Goal: Transaction & Acquisition: Purchase product/service

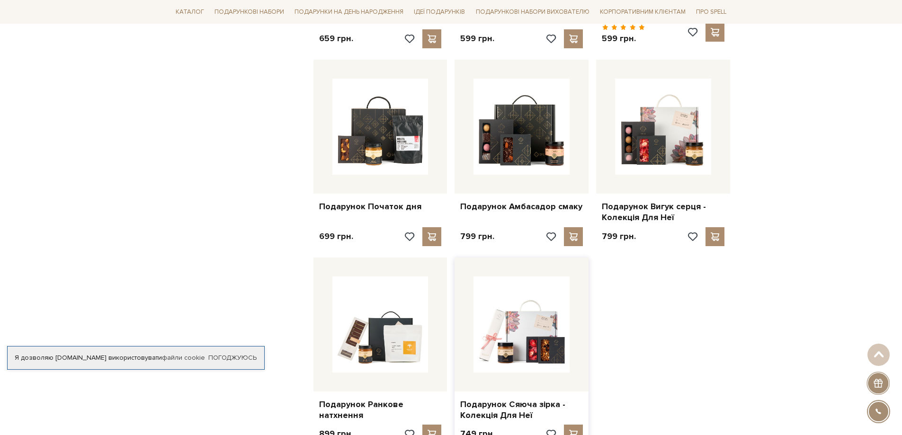
scroll to position [995, 0]
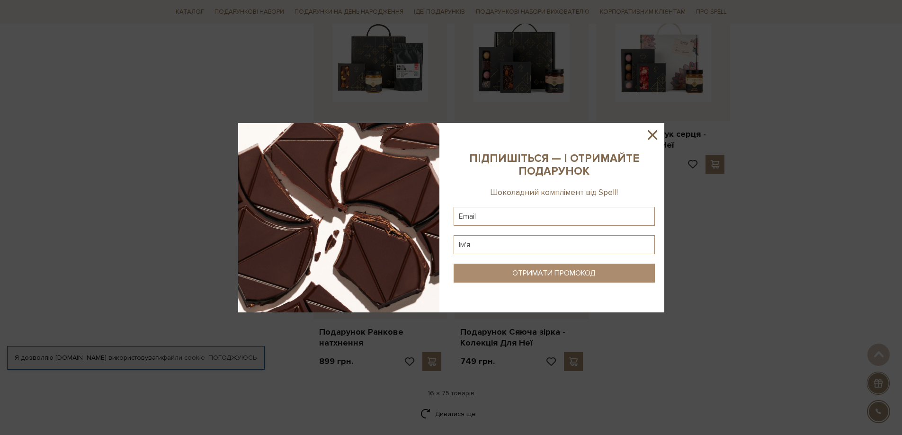
click at [655, 134] on icon at bounding box center [652, 134] width 9 height 9
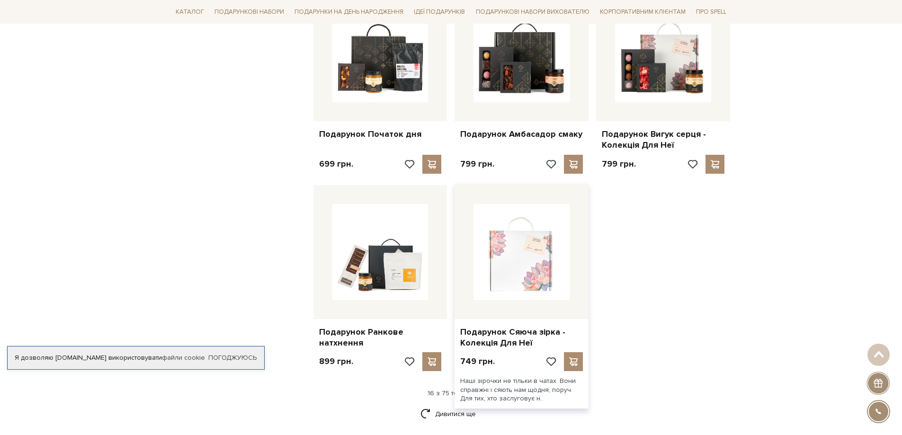
click at [531, 255] on img at bounding box center [522, 252] width 96 height 96
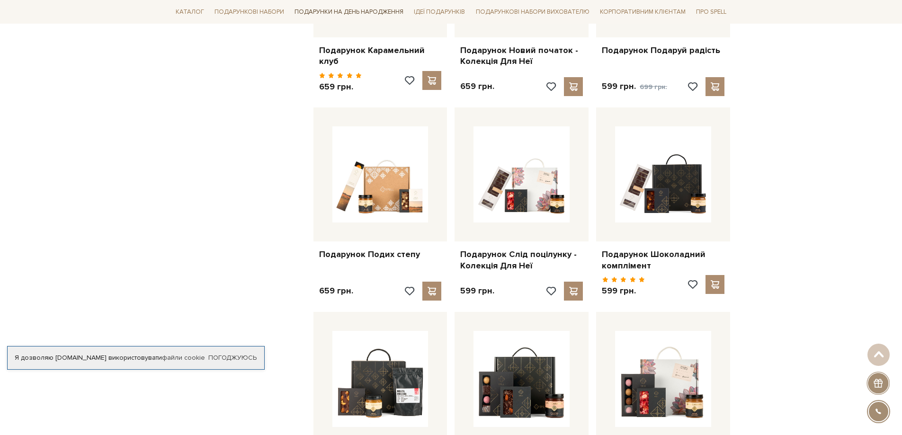
scroll to position [616, 0]
